Goal: Find specific page/section: Find specific page/section

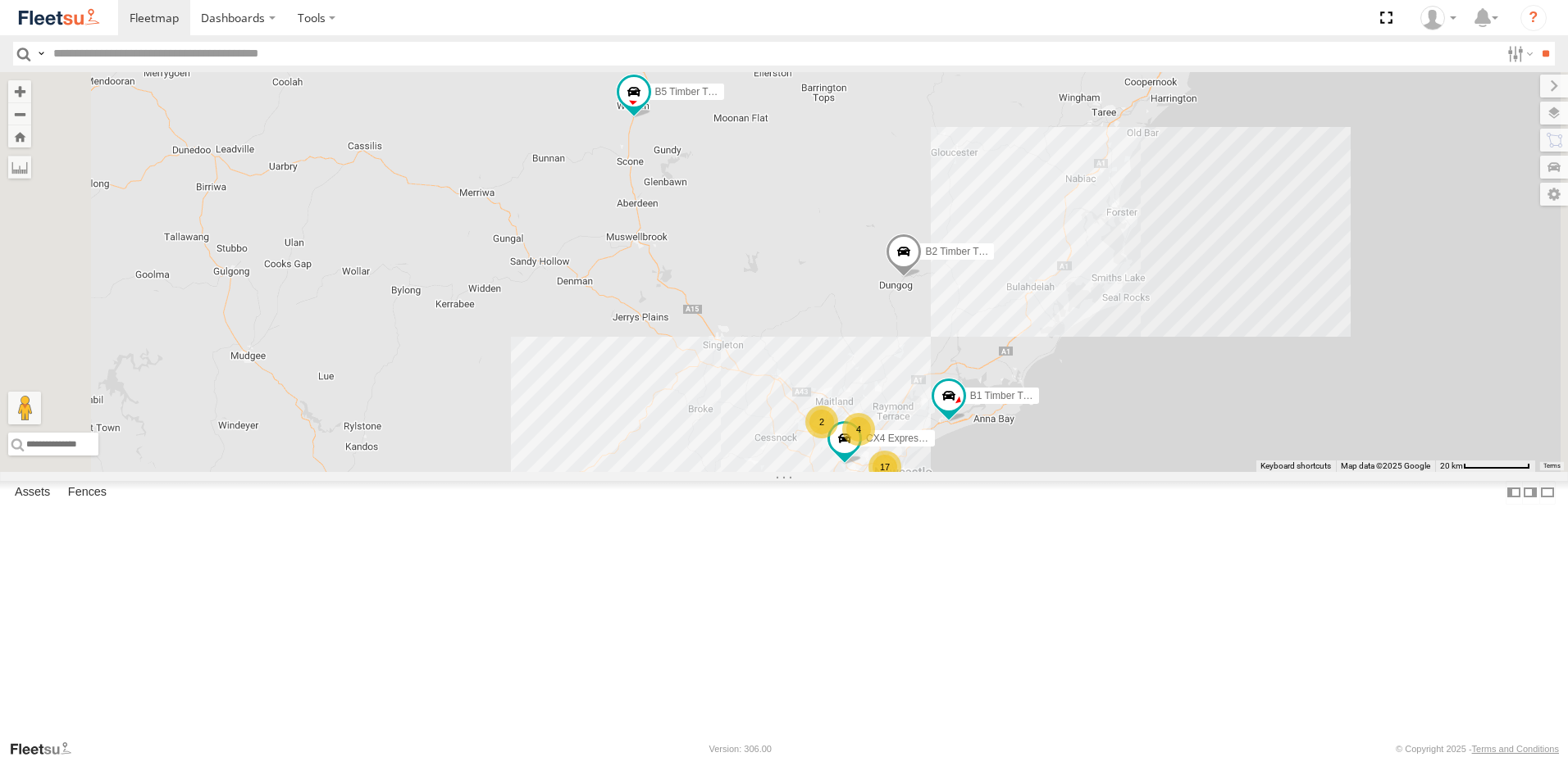
drag, startPoint x: 990, startPoint y: 605, endPoint x: 954, endPoint y: 552, distance: 64.1
click at [954, 472] on div "CX4 Express Ute B2 Timber Truck B5 Timber Truck BX2 Express Ute B1 Timber Truck…" at bounding box center [784, 272] width 1568 height 400
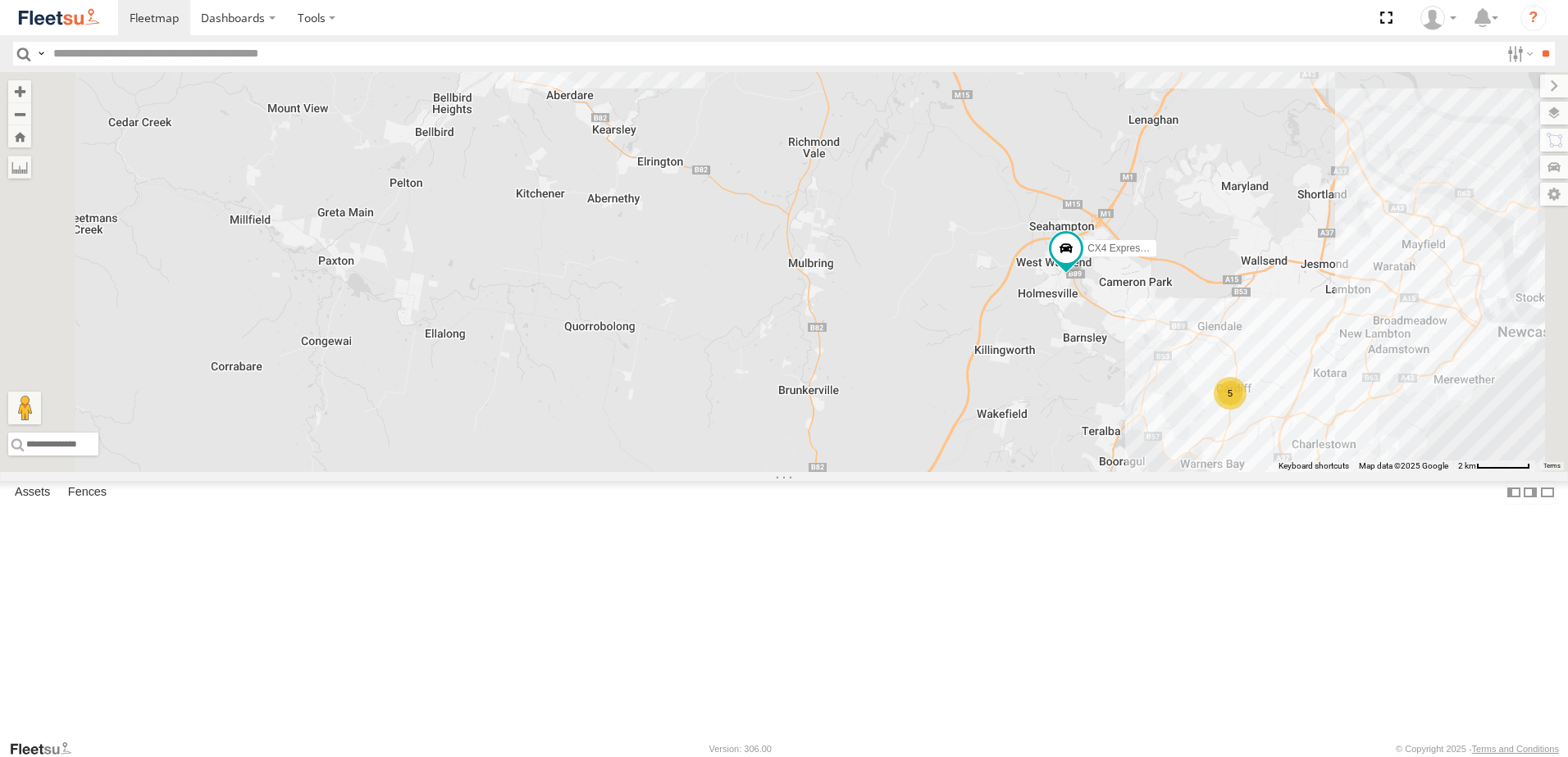
drag, startPoint x: 1194, startPoint y: 592, endPoint x: 1067, endPoint y: 571, distance: 128.7
click at [1067, 472] on div "CX4 Express Ute B2 Timber Truck B5 Timber Truck BX2 Express Ute B1 Timber Truck…" at bounding box center [784, 272] width 1568 height 400
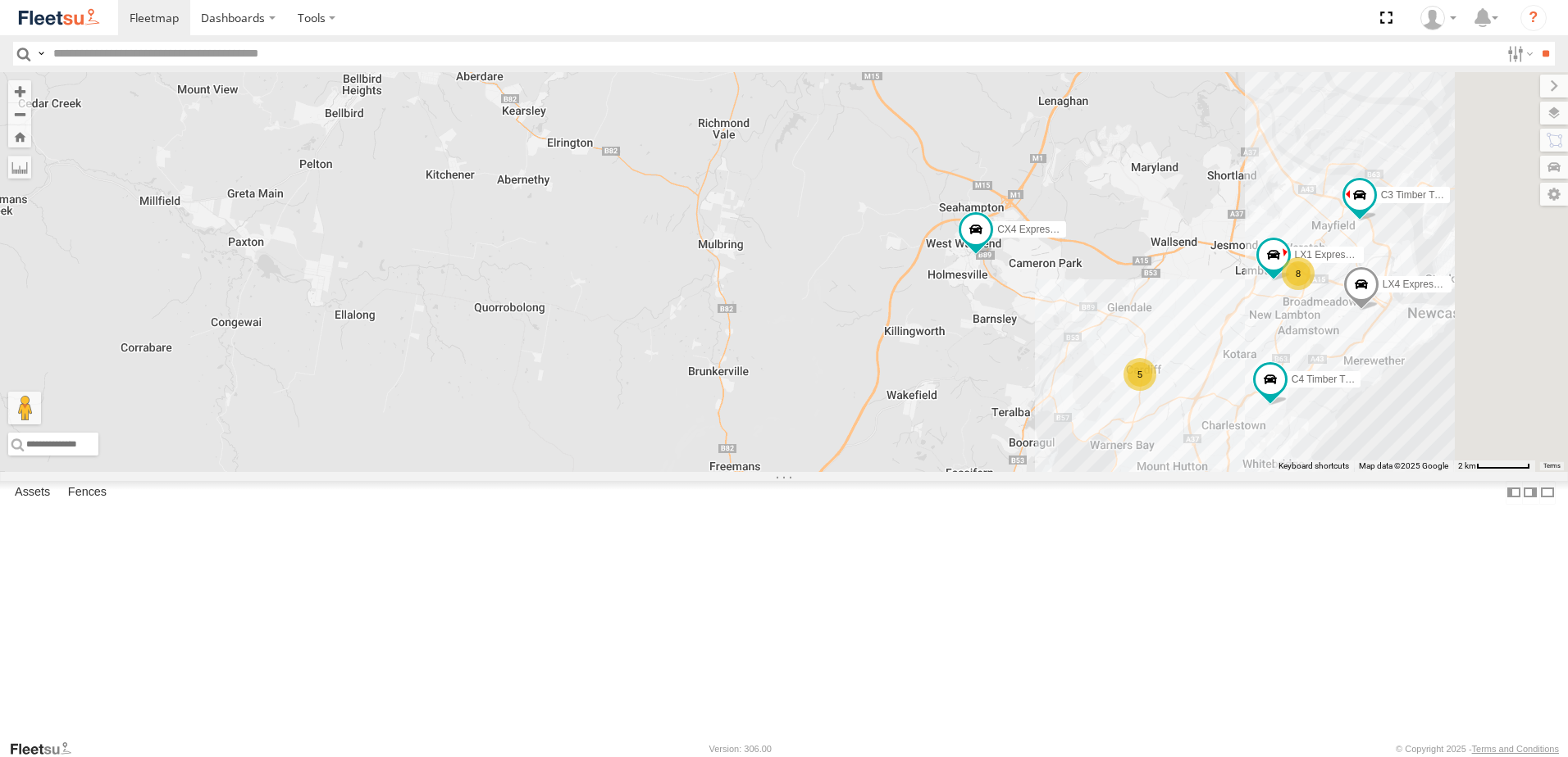
drag, startPoint x: 1215, startPoint y: 575, endPoint x: 1063, endPoint y: 579, distance: 152.1
click at [1063, 472] on div "CX4 Express Ute B2 Timber Truck B5 Timber Truck BX2 Express Ute B1 Timber Truck…" at bounding box center [784, 272] width 1568 height 400
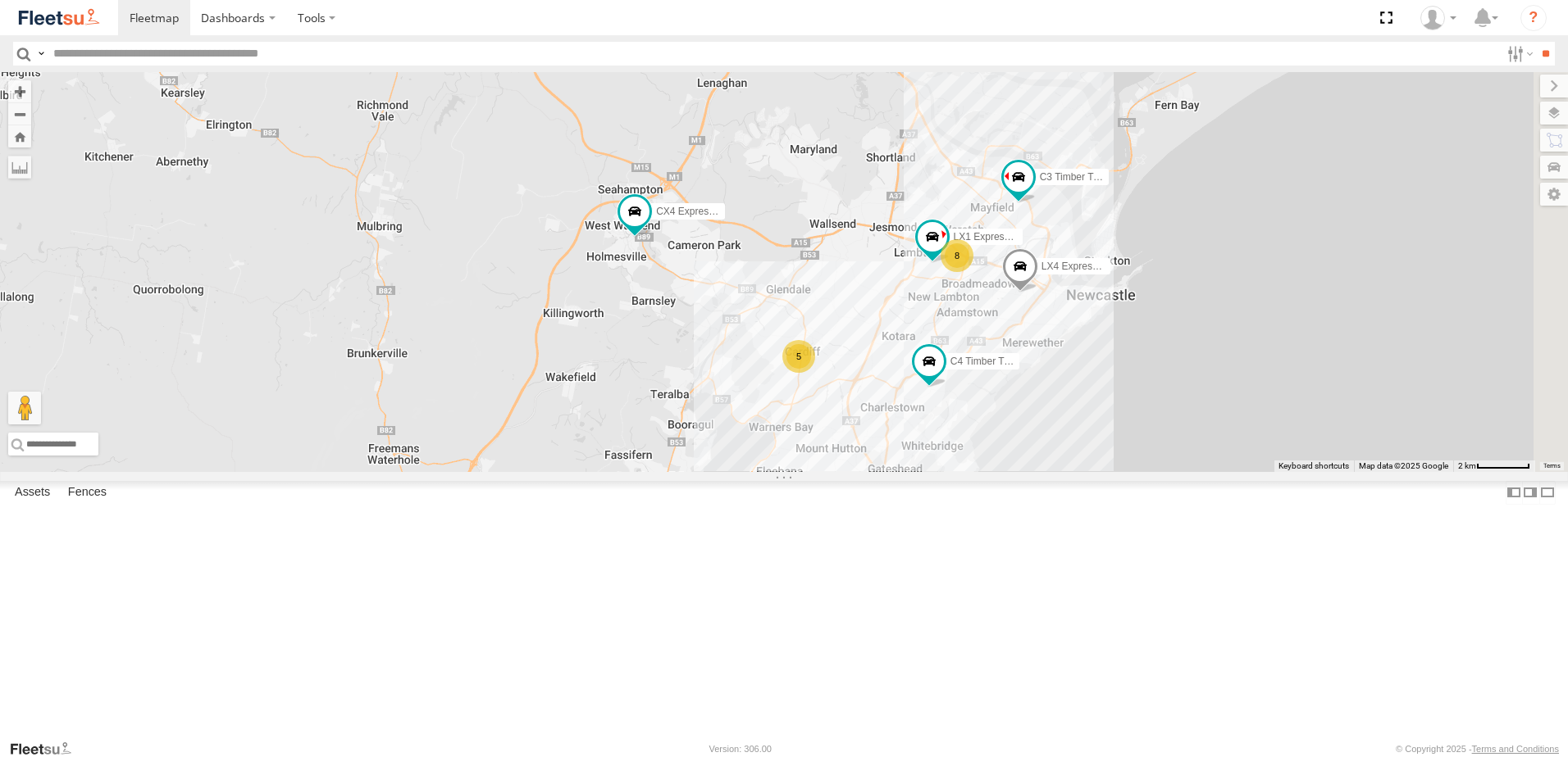
drag, startPoint x: 1143, startPoint y: 579, endPoint x: 1039, endPoint y: 556, distance: 106.5
click at [1039, 472] on div "CX4 Express Ute B2 Timber Truck B5 Timber Truck BX2 Express Ute B1 Timber Truck…" at bounding box center [784, 272] width 1568 height 400
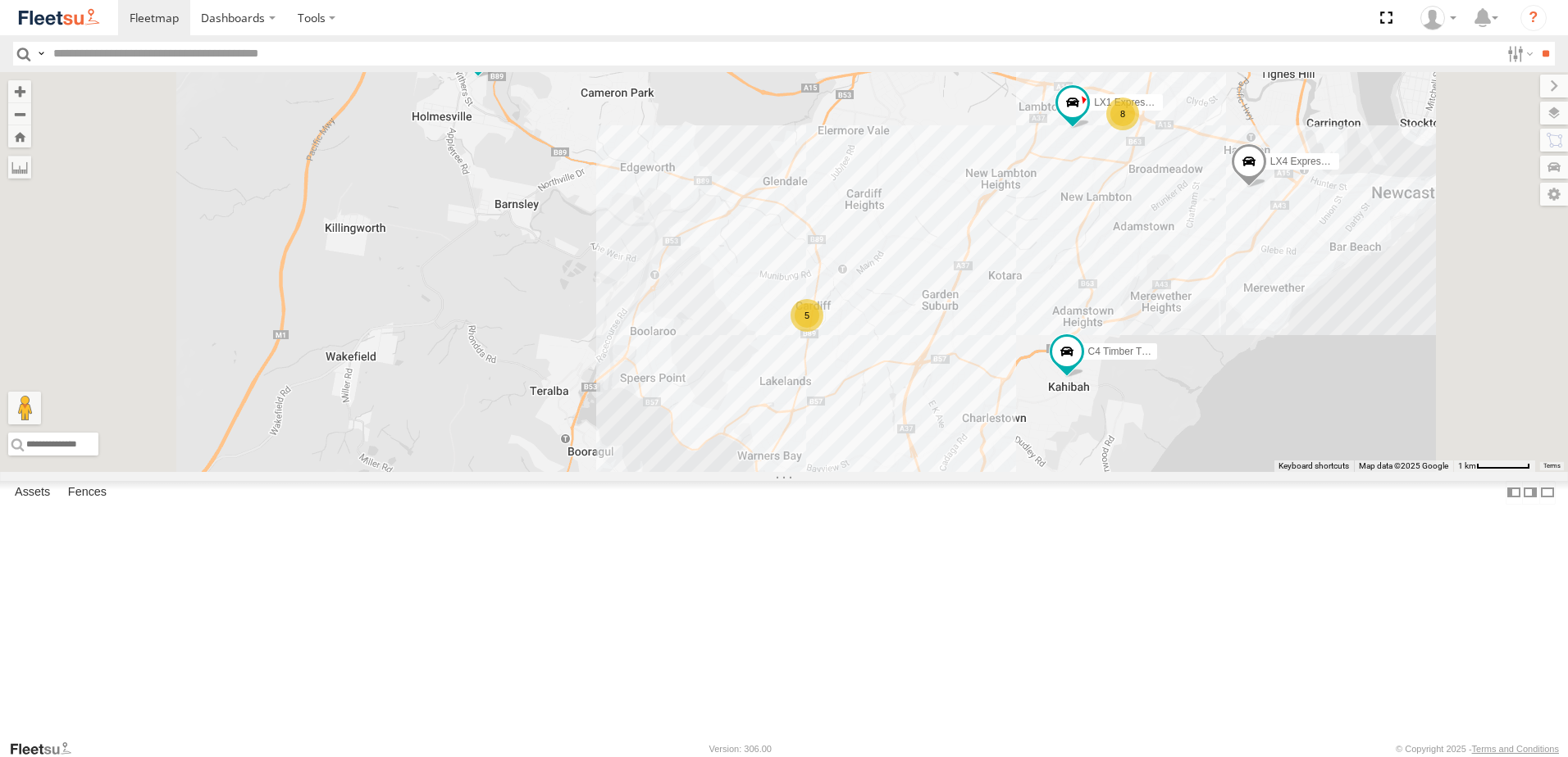
drag, startPoint x: 1160, startPoint y: 427, endPoint x: 1070, endPoint y: 501, distance: 116.5
click at [1070, 472] on div "CX4 Express Ute B2 Timber Truck B5 Timber Truck BX2 Express Ute B1 Timber Truck…" at bounding box center [784, 272] width 1568 height 400
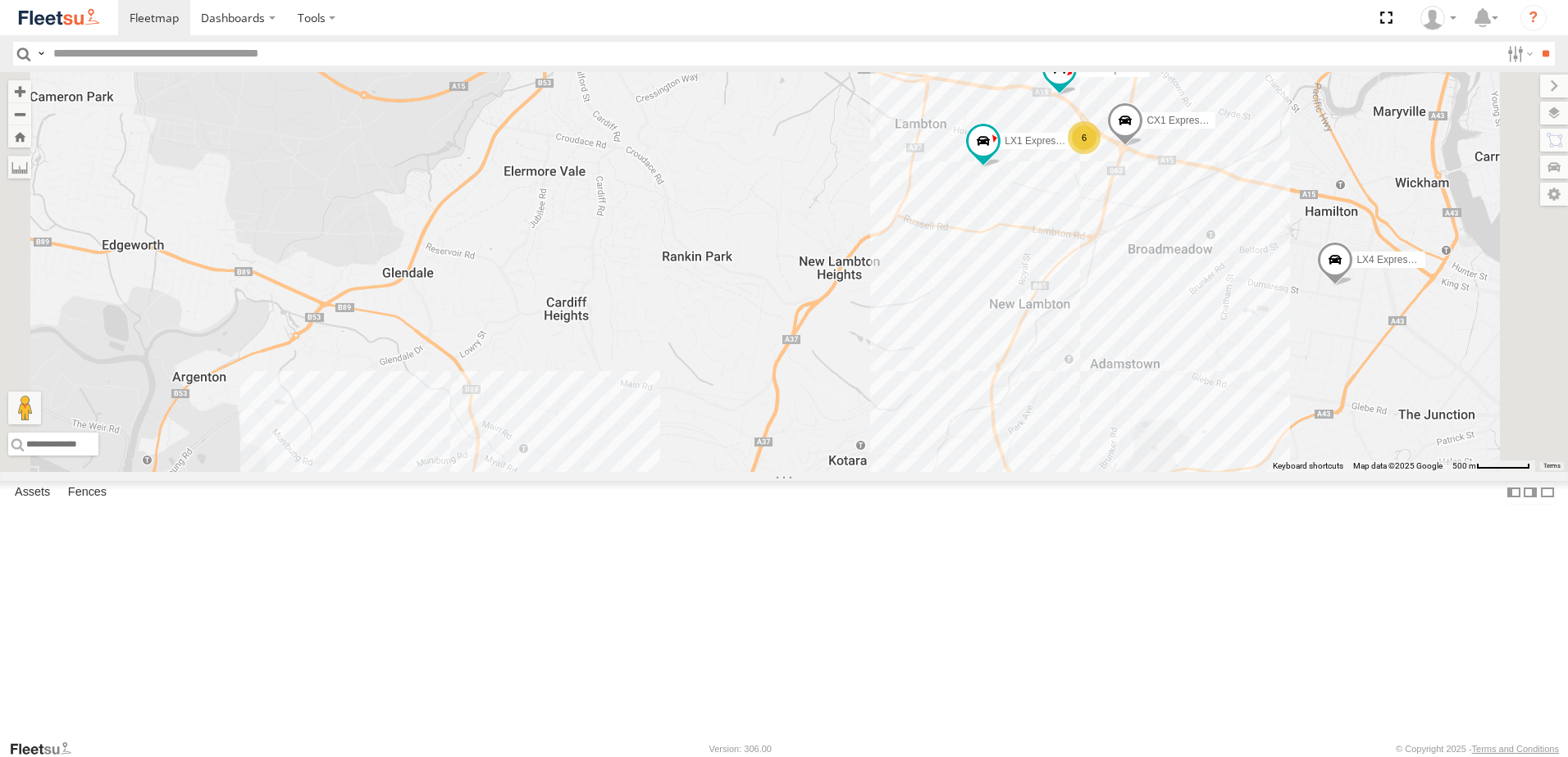
drag, startPoint x: 1130, startPoint y: 414, endPoint x: 1058, endPoint y: 520, distance: 128.1
click at [1058, 472] on div "CX4 Express Ute B2 Timber Truck B5 Timber Truck BX2 Express Ute B1 Timber Truck…" at bounding box center [784, 272] width 1568 height 400
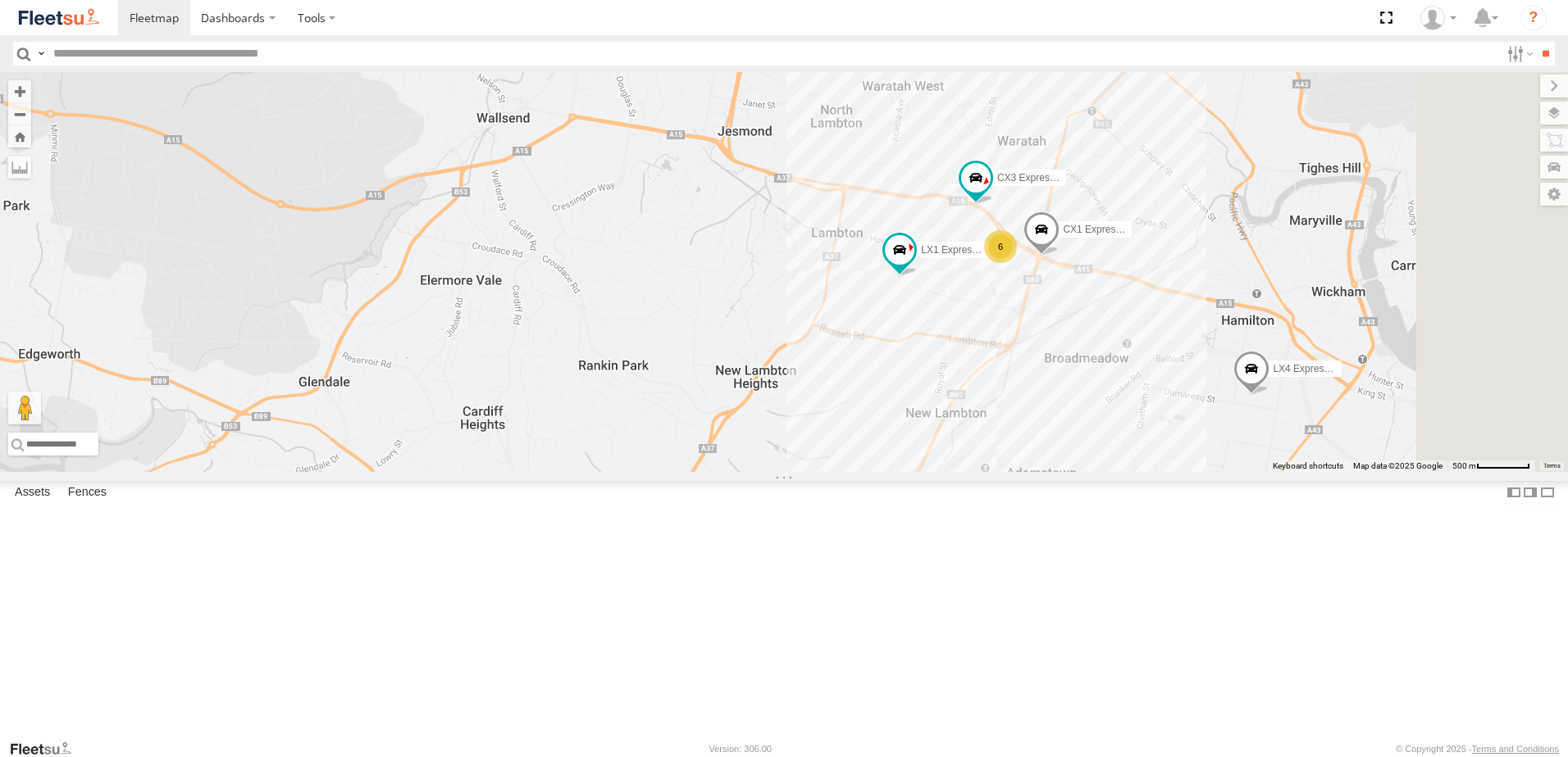
drag, startPoint x: 1144, startPoint y: 489, endPoint x: 1103, endPoint y: 540, distance: 65.4
click at [1103, 472] on div "CX4 Express Ute B2 Timber Truck B5 Timber Truck BX2 Express Ute B1 Timber Truck…" at bounding box center [784, 272] width 1568 height 400
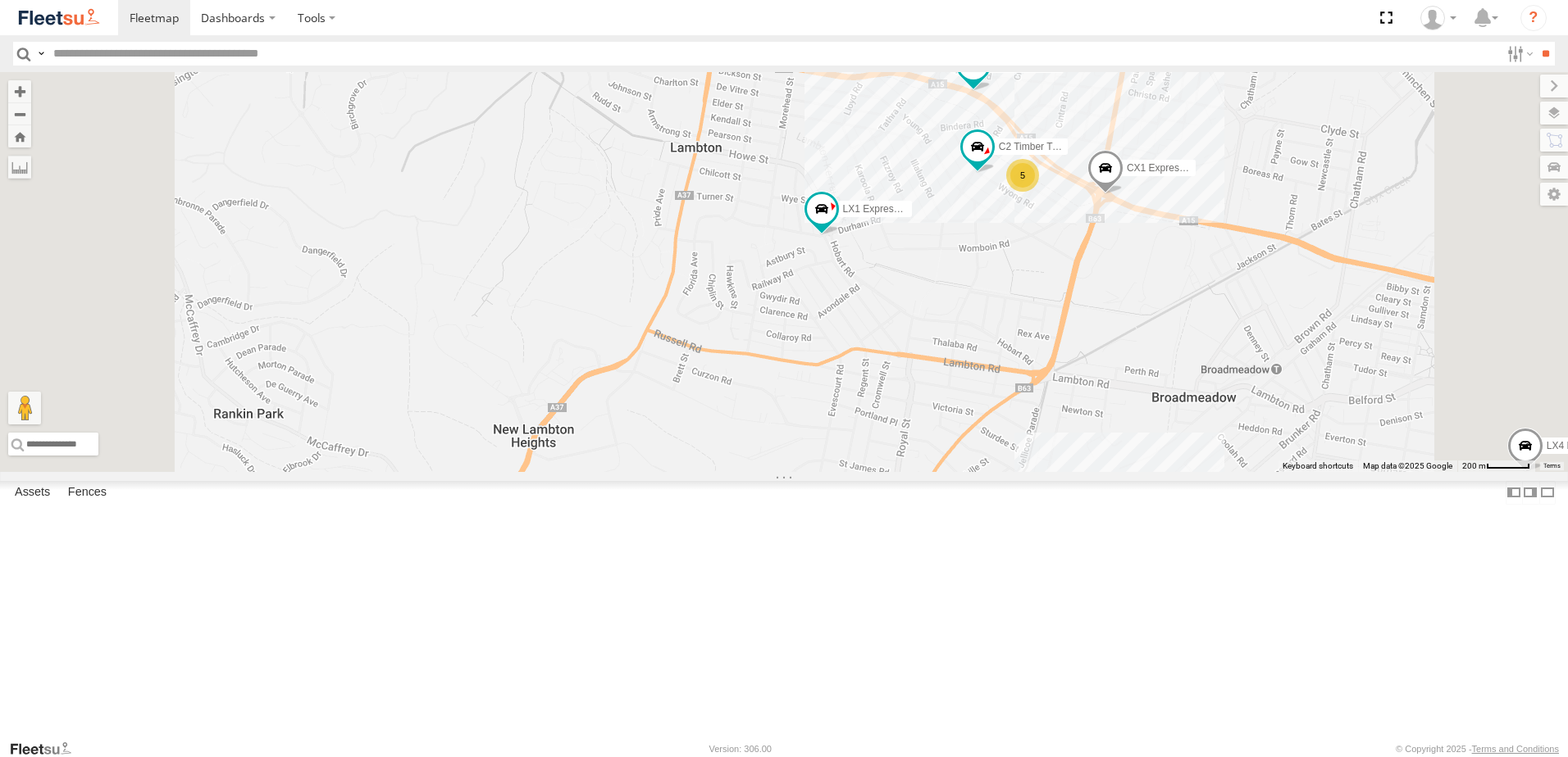
drag, startPoint x: 1168, startPoint y: 431, endPoint x: 1062, endPoint y: 553, distance: 161.6
click at [1062, 472] on div "CX4 Express Ute B2 Timber Truck B5 Timber Truck BX2 Express Ute B1 Timber Truck…" at bounding box center [784, 272] width 1568 height 400
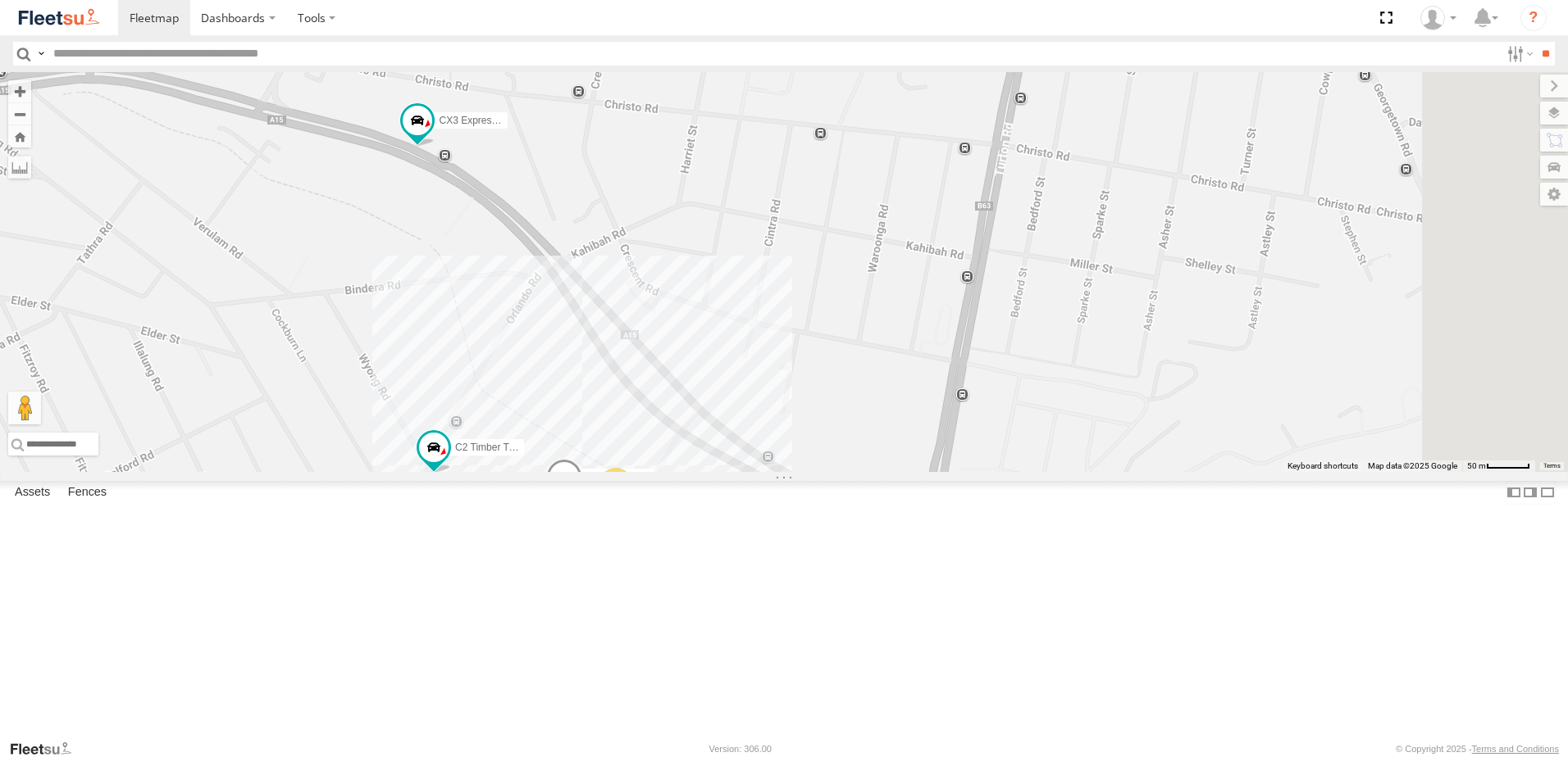
drag, startPoint x: 1108, startPoint y: 453, endPoint x: 995, endPoint y: 374, distance: 137.9
click at [995, 366] on div "CX4 Express Ute B2 Timber Truck B5 Timber Truck BX2 Express Ute B1 Timber Truck…" at bounding box center [784, 272] width 1568 height 400
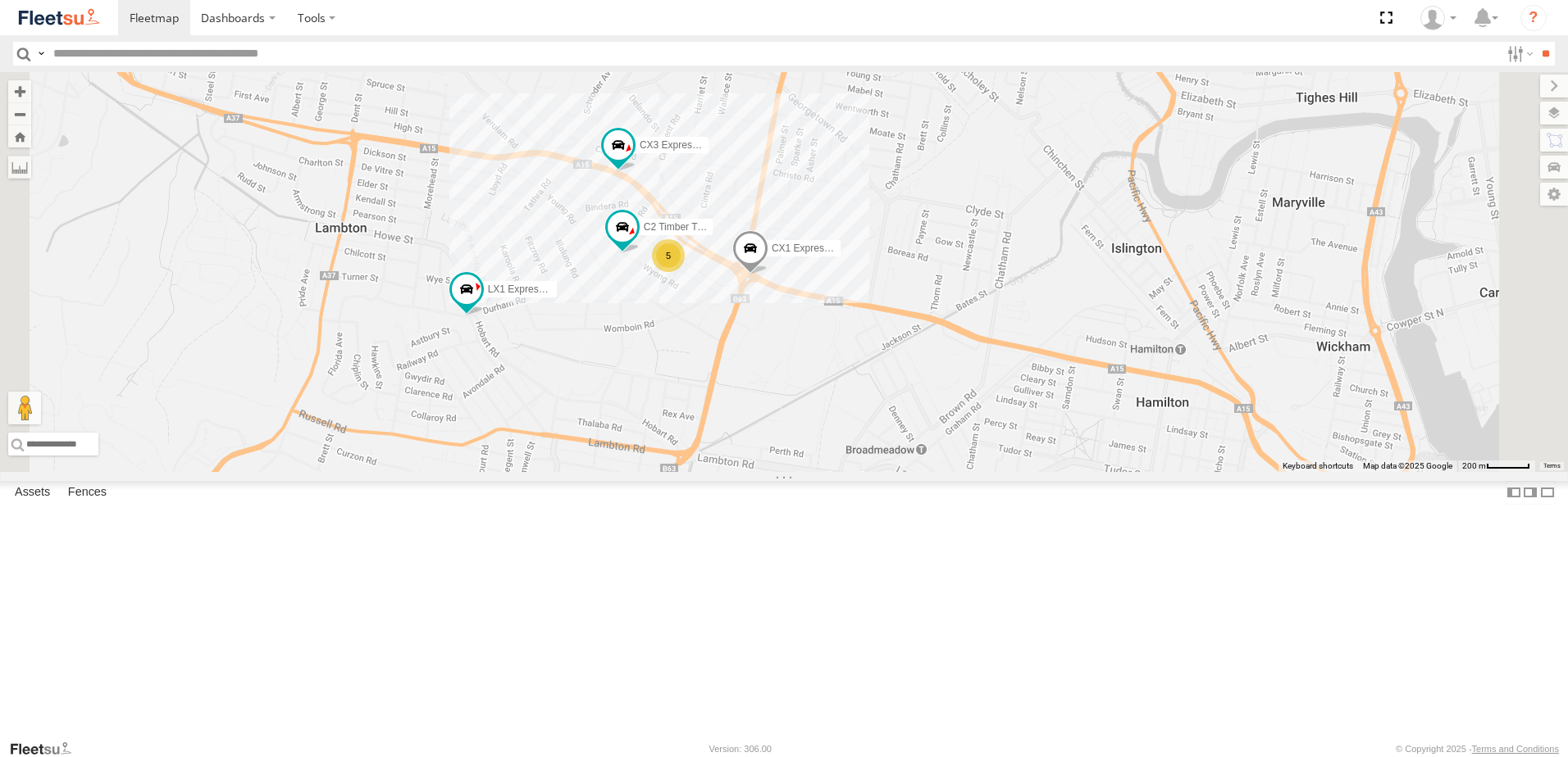
click at [1292, 349] on div "CX4 Express Ute B2 Timber Truck B5 Timber Truck BX2 Express Ute B1 Timber Truck…" at bounding box center [784, 272] width 1568 height 400
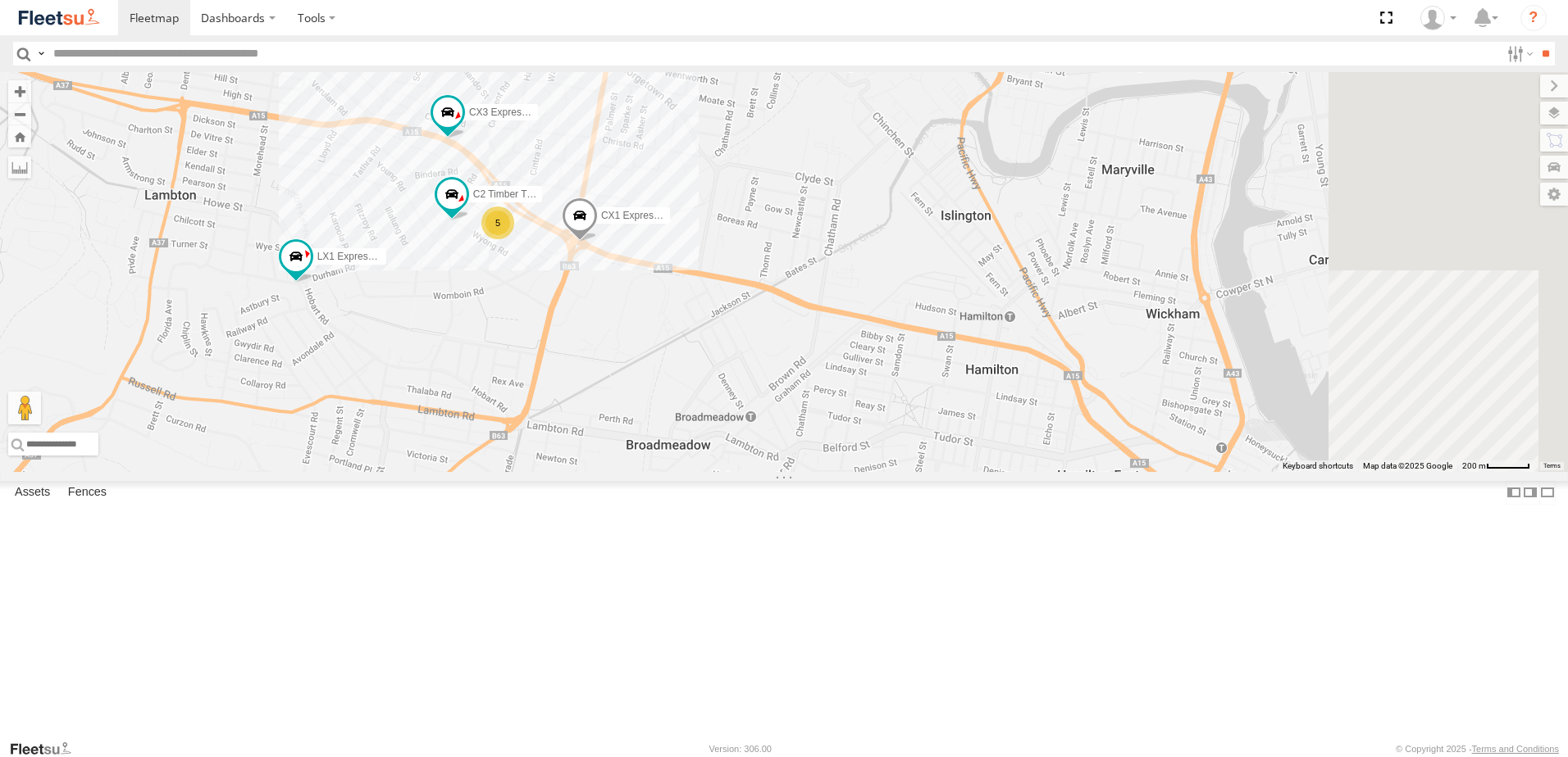
drag, startPoint x: 1261, startPoint y: 579, endPoint x: 1042, endPoint y: 542, distance: 222.1
click at [1042, 472] on div "CX4 Express Ute B2 Timber Truck B5 Timber Truck BX2 Express Ute B1 Timber Truck…" at bounding box center [784, 272] width 1568 height 400
